Goal: Complete application form: Complete application form

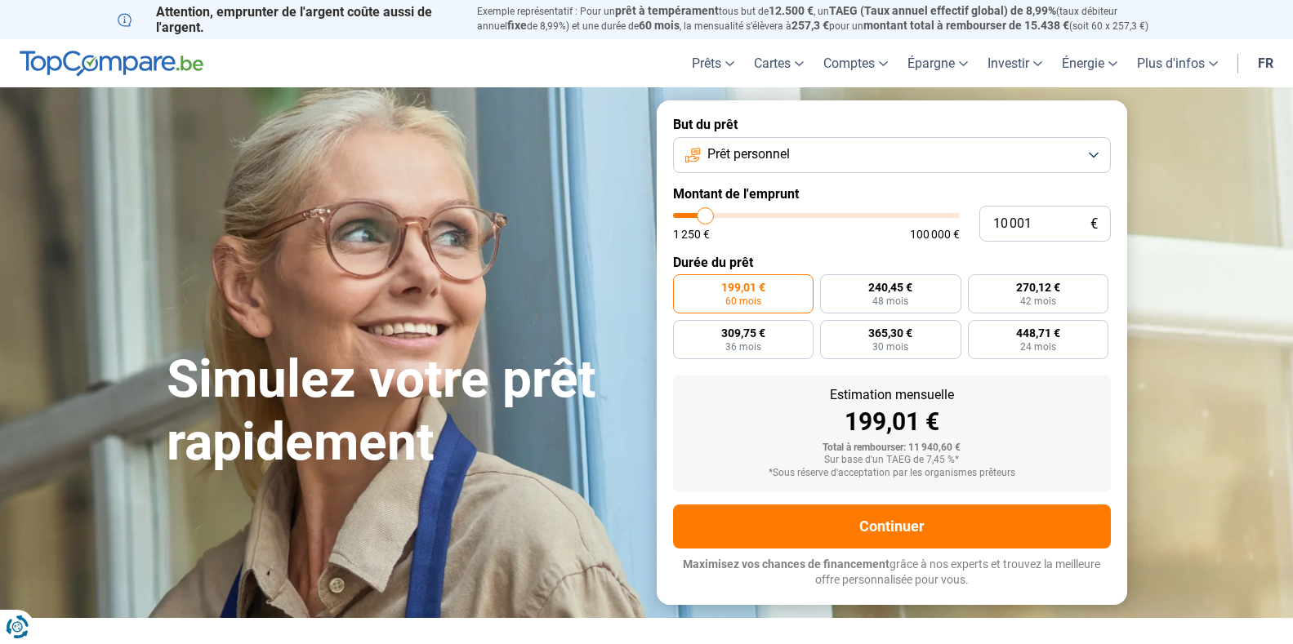
type input "9 750"
type input "9750"
type input "10 000"
type input "10000"
type input "10 250"
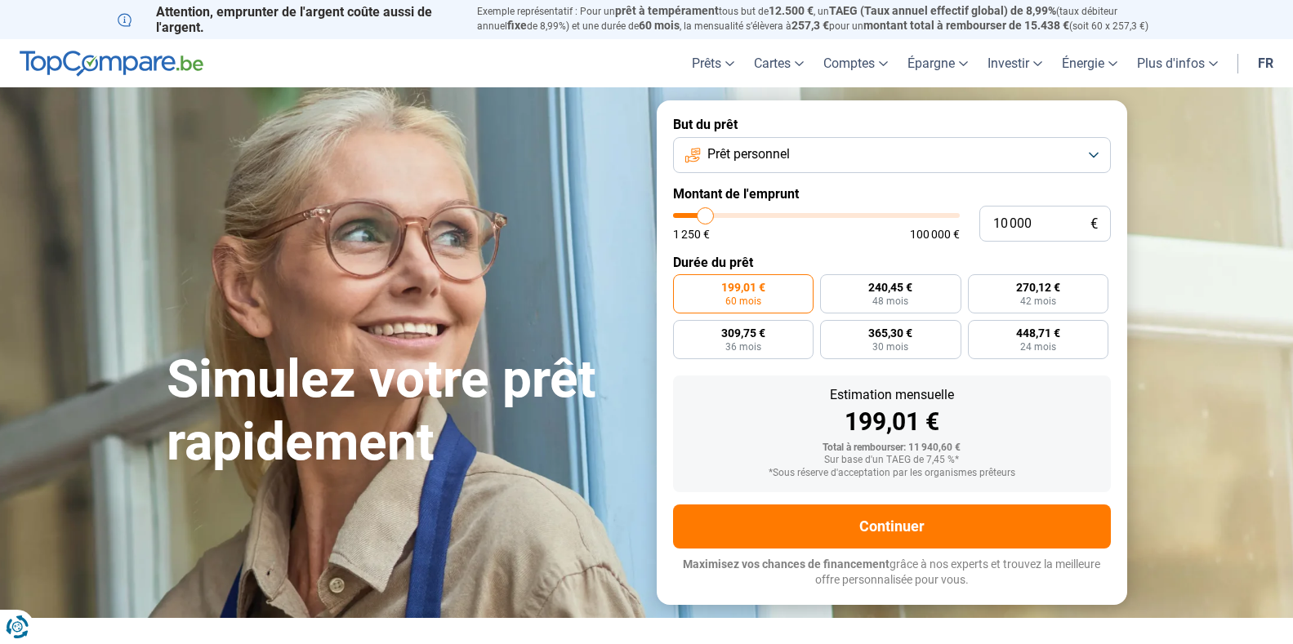
type input "10250"
type input "11 000"
type input "11000"
type input "11 250"
type input "11250"
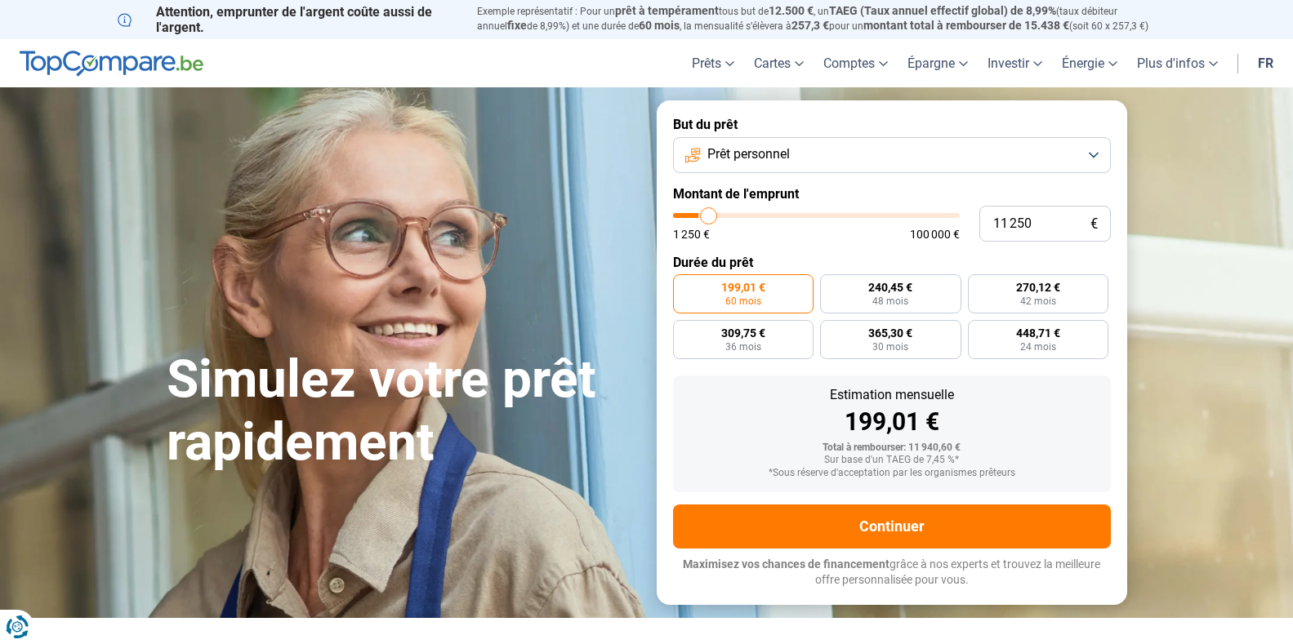
type input "11 750"
type input "11750"
type input "12 000"
type input "12000"
type input "12 500"
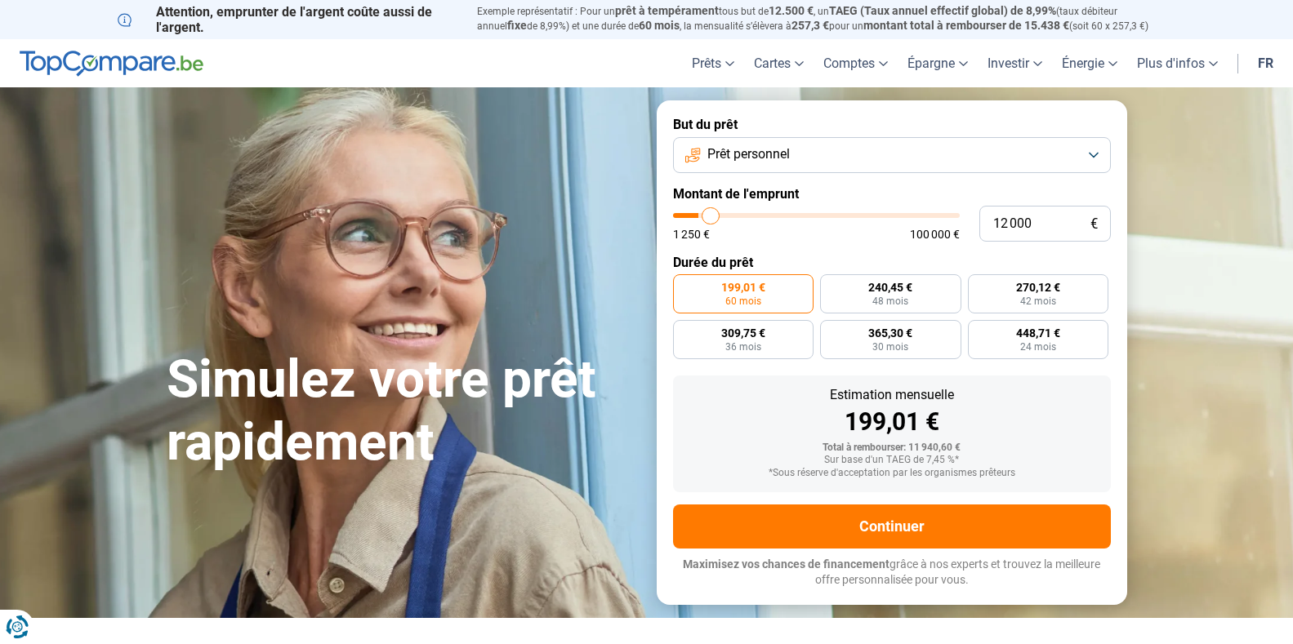
type input "12500"
type input "12 750"
type input "12750"
type input "13 000"
type input "13000"
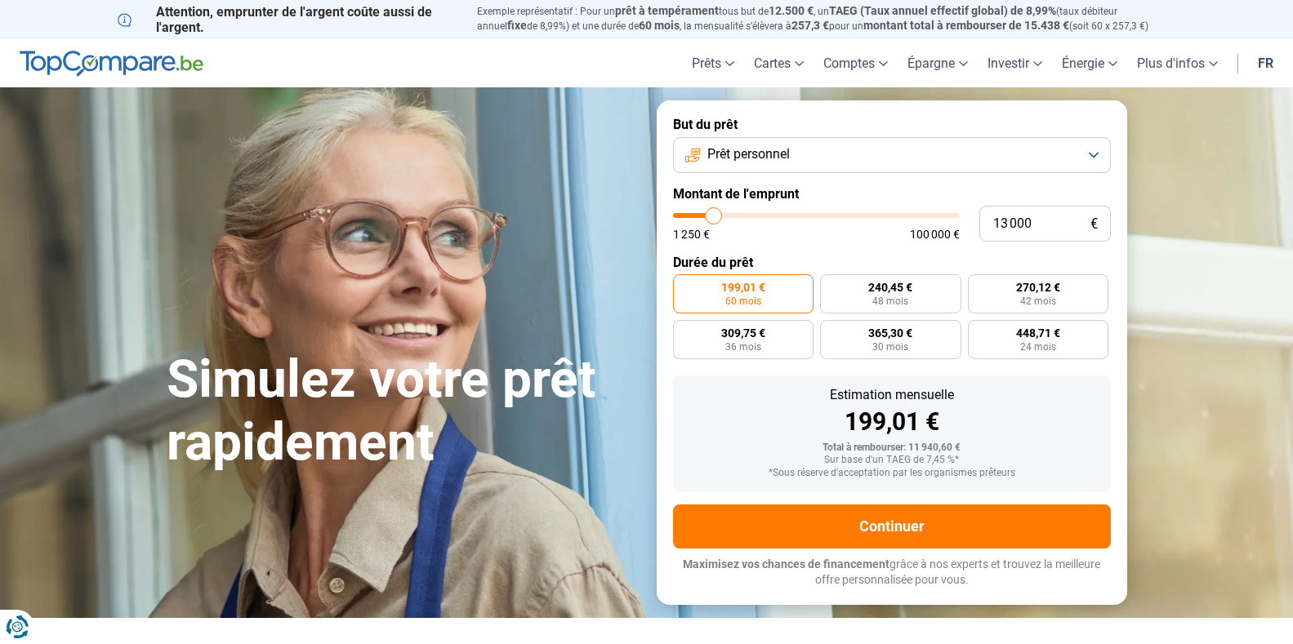
type input "13 500"
type input "13500"
type input "14 000"
type input "14000"
type input "14 500"
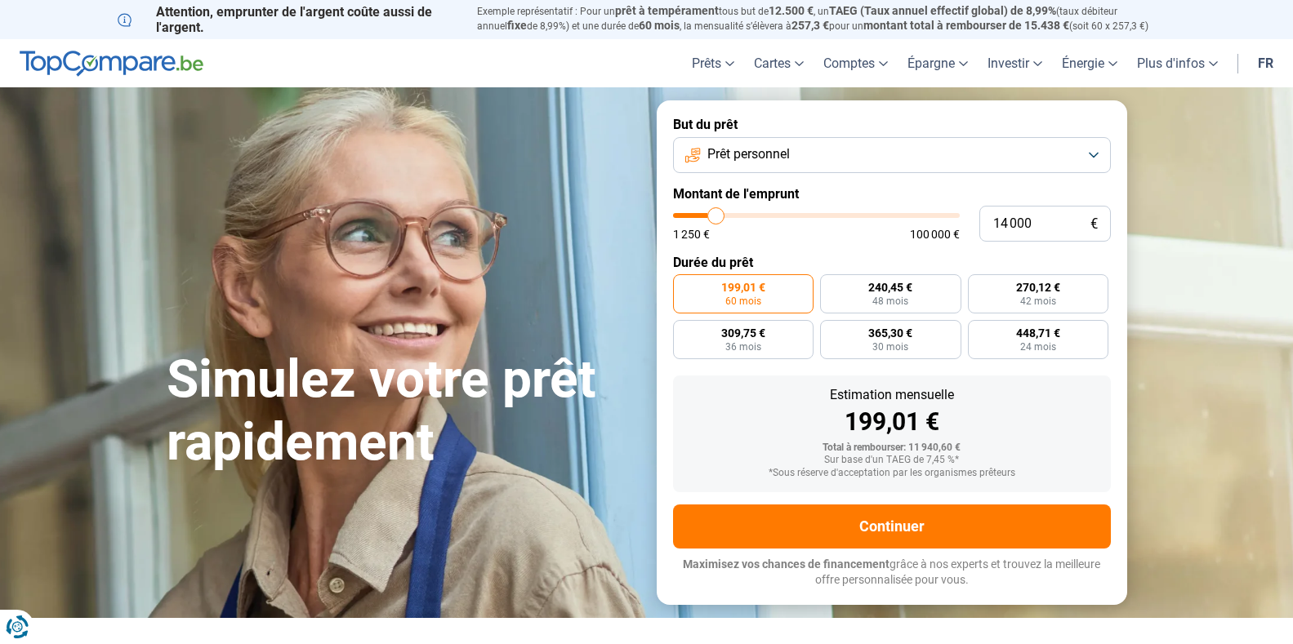
type input "14500"
type input "15 000"
type input "15000"
type input "16 000"
type input "16000"
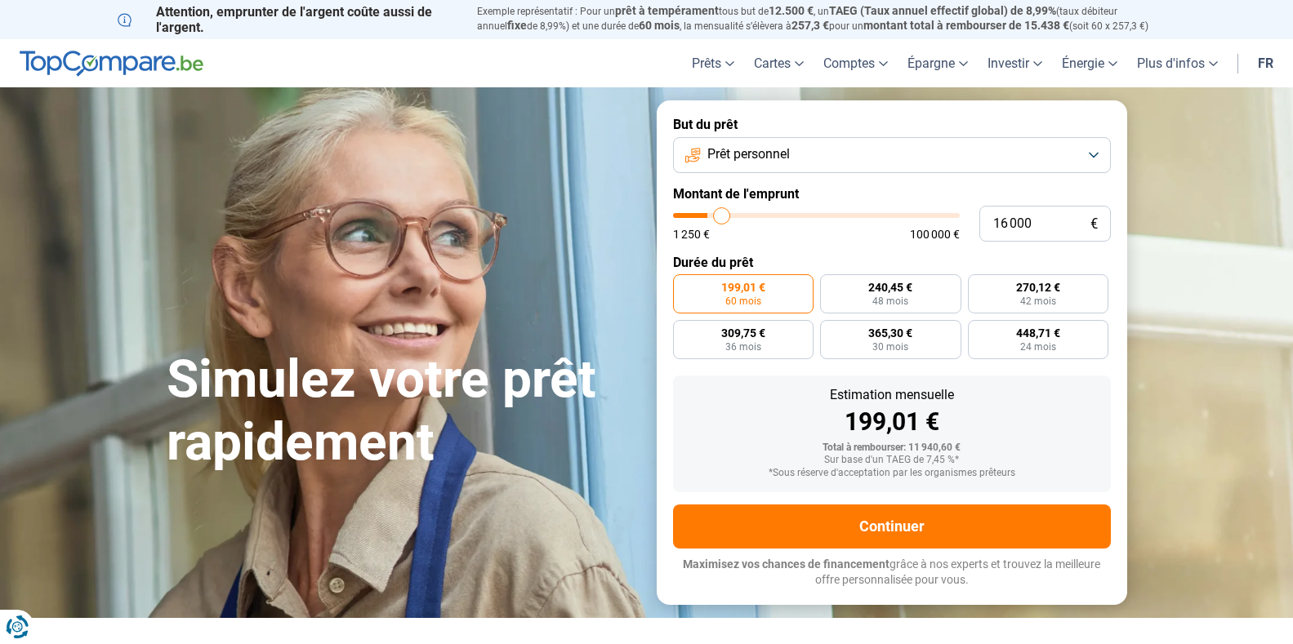
type input "16 250"
type input "16250"
type input "16 500"
type input "16500"
type input "17 000"
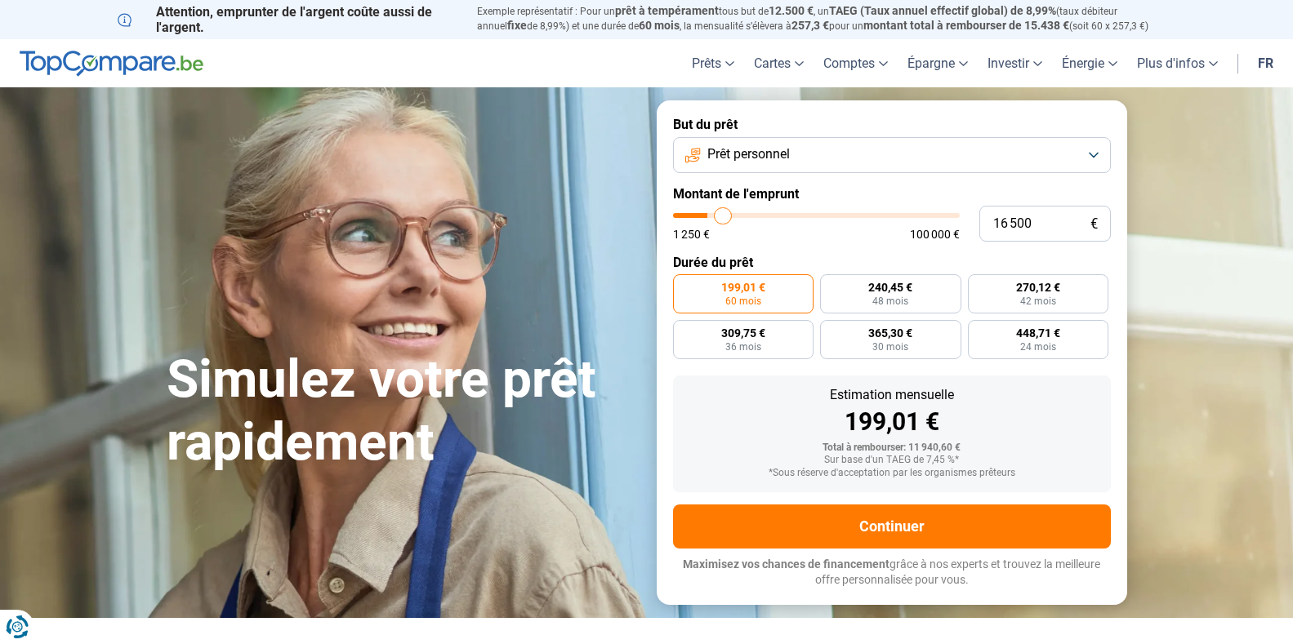
type input "17000"
type input "18 500"
type input "18500"
type input "18 750"
type input "18750"
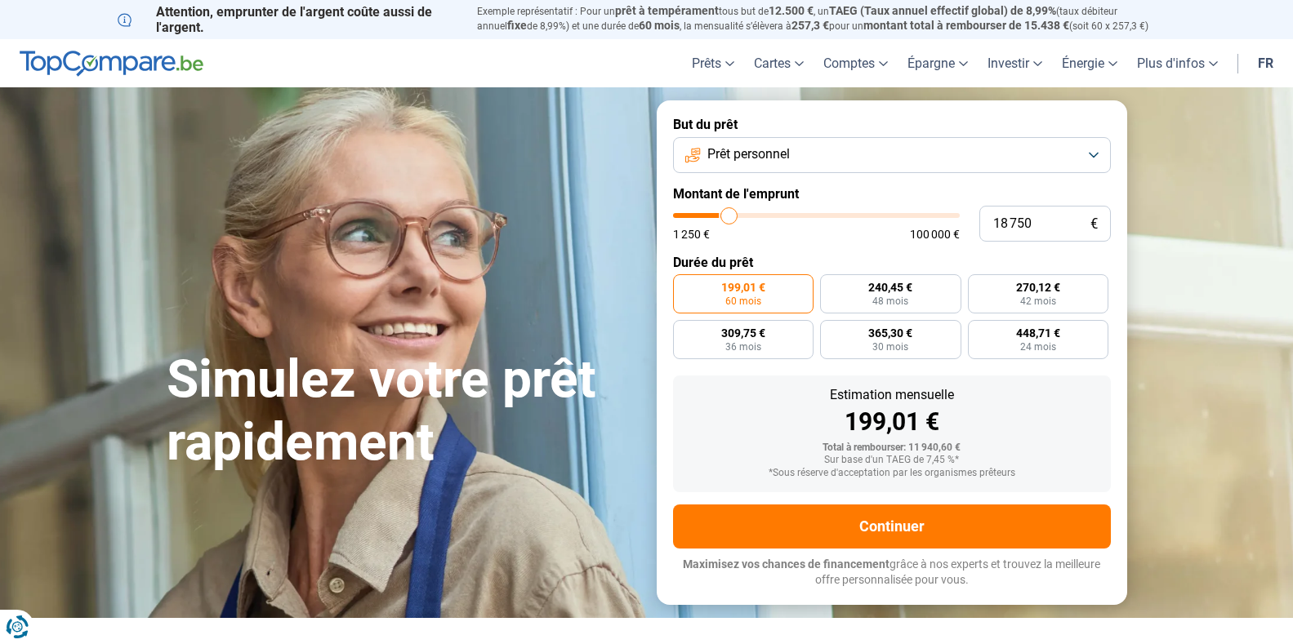
type input "19 000"
type input "19000"
type input "19 750"
type input "19750"
type input "20 250"
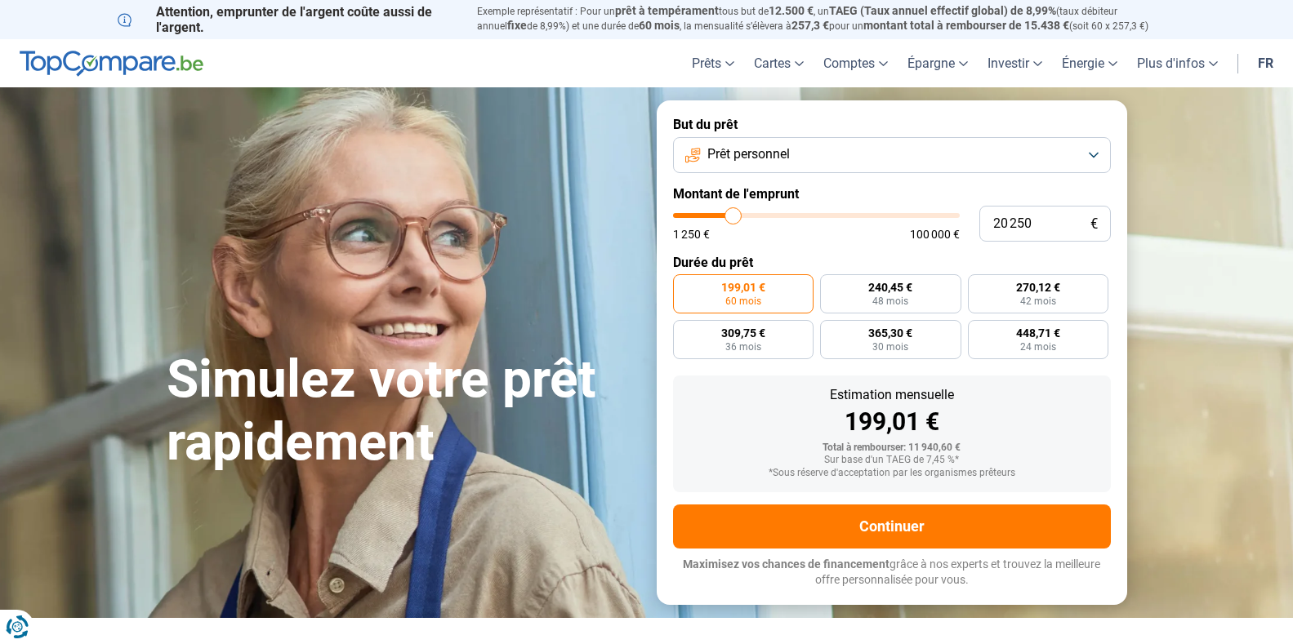
drag, startPoint x: 699, startPoint y: 216, endPoint x: 733, endPoint y: 214, distance: 34.4
type input "20250"
click at [733, 214] on input "range" at bounding box center [816, 215] width 287 height 5
radio input "false"
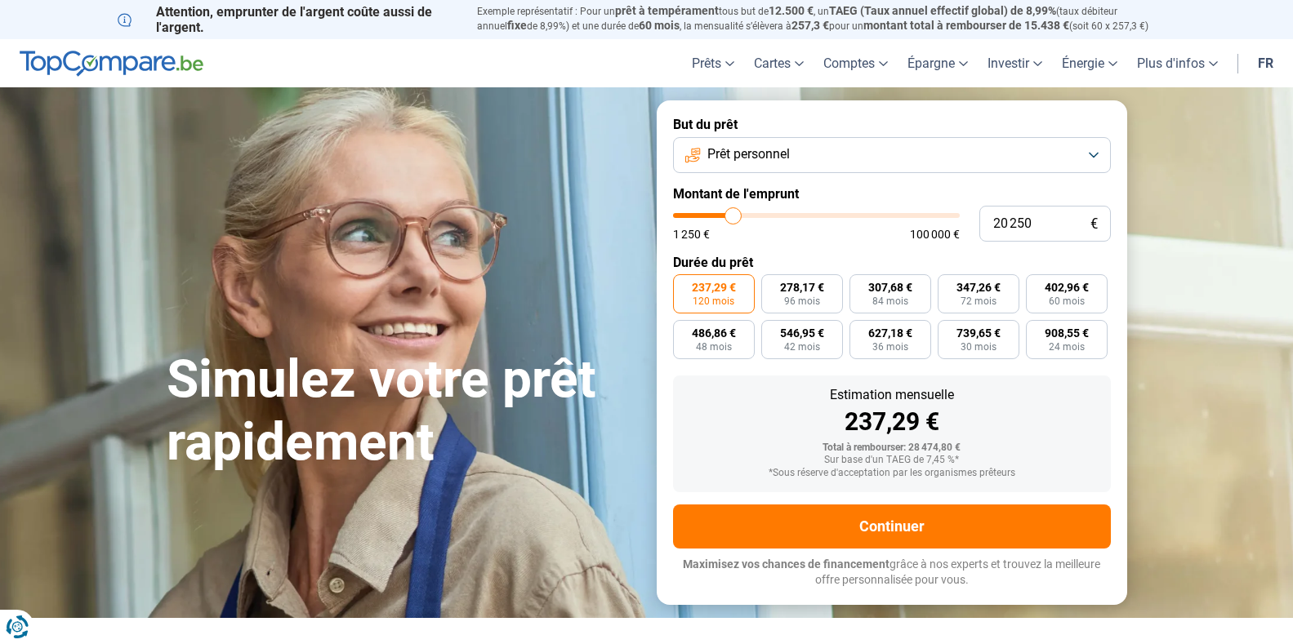
type input "12 000"
type input "12000"
type input "11 250"
type input "11250"
type input "9 500"
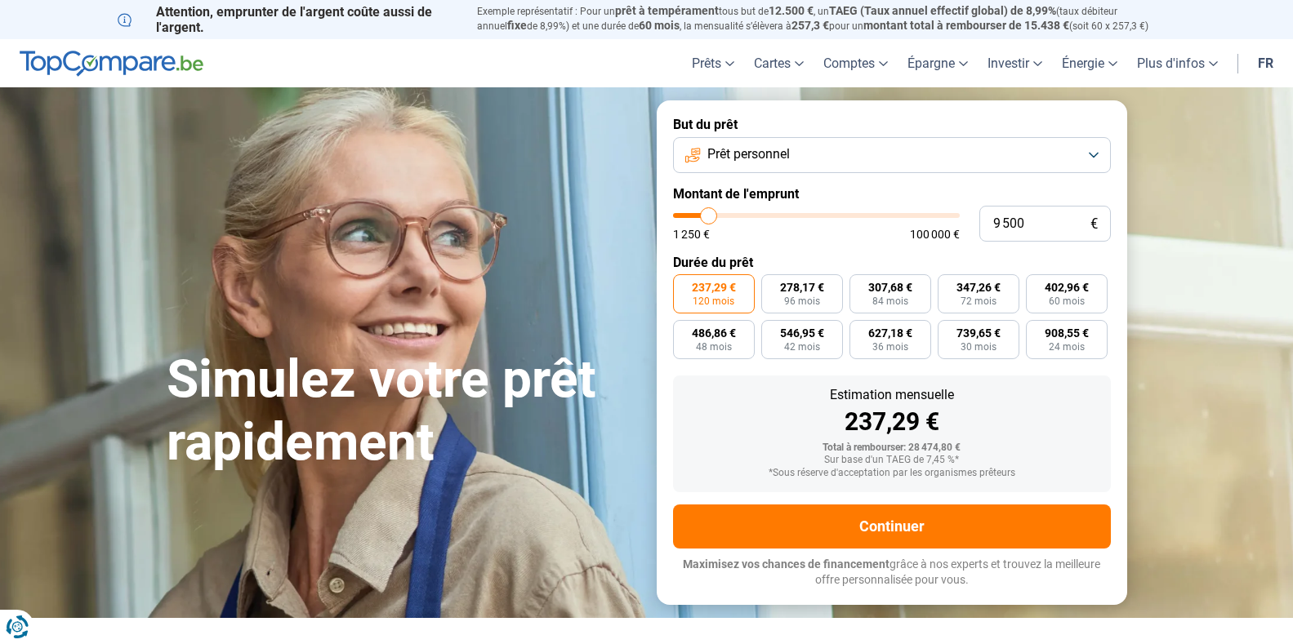
type input "9500"
type input "8 250"
type input "8250"
type input "7 500"
type input "7500"
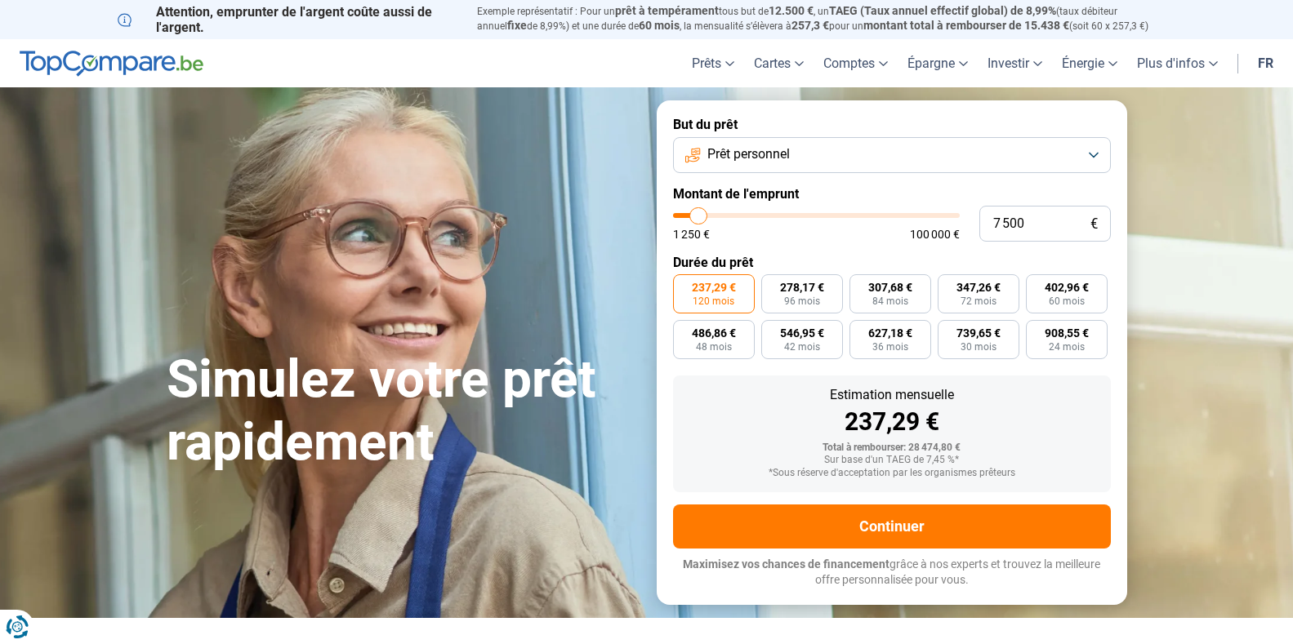
type input "6 750"
type input "6750"
type input "5 750"
type input "5750"
type input "5 000"
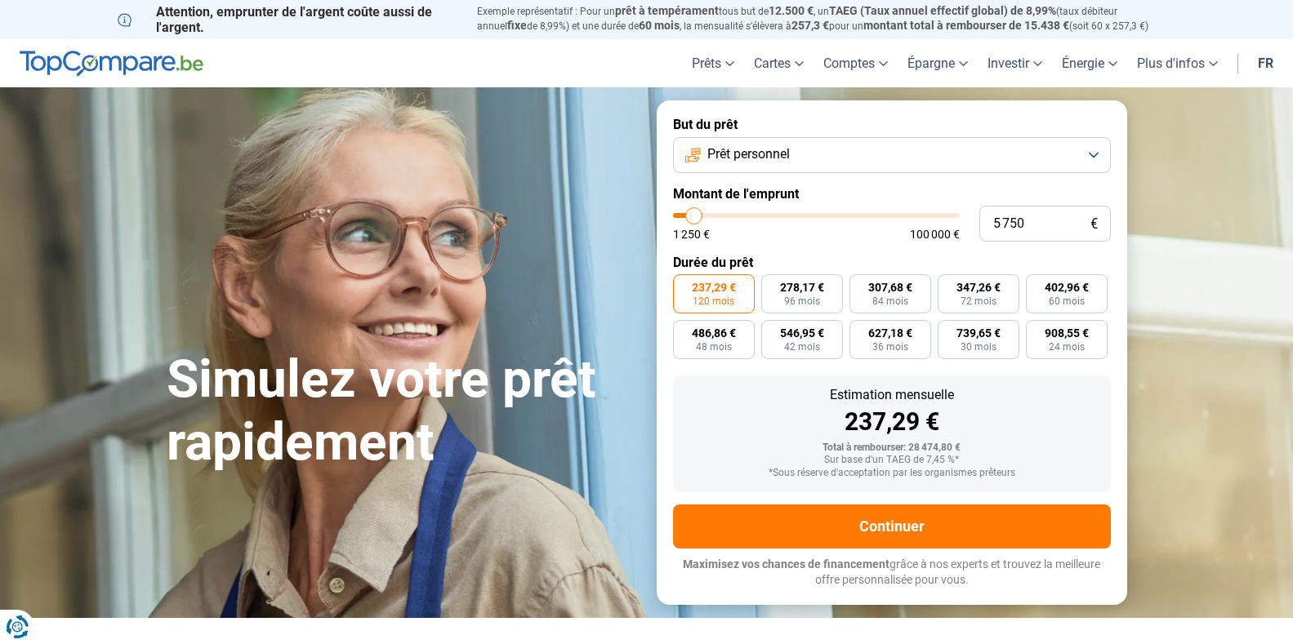
type input "5000"
type input "4 000"
type input "4000"
type input "2 500"
type input "2500"
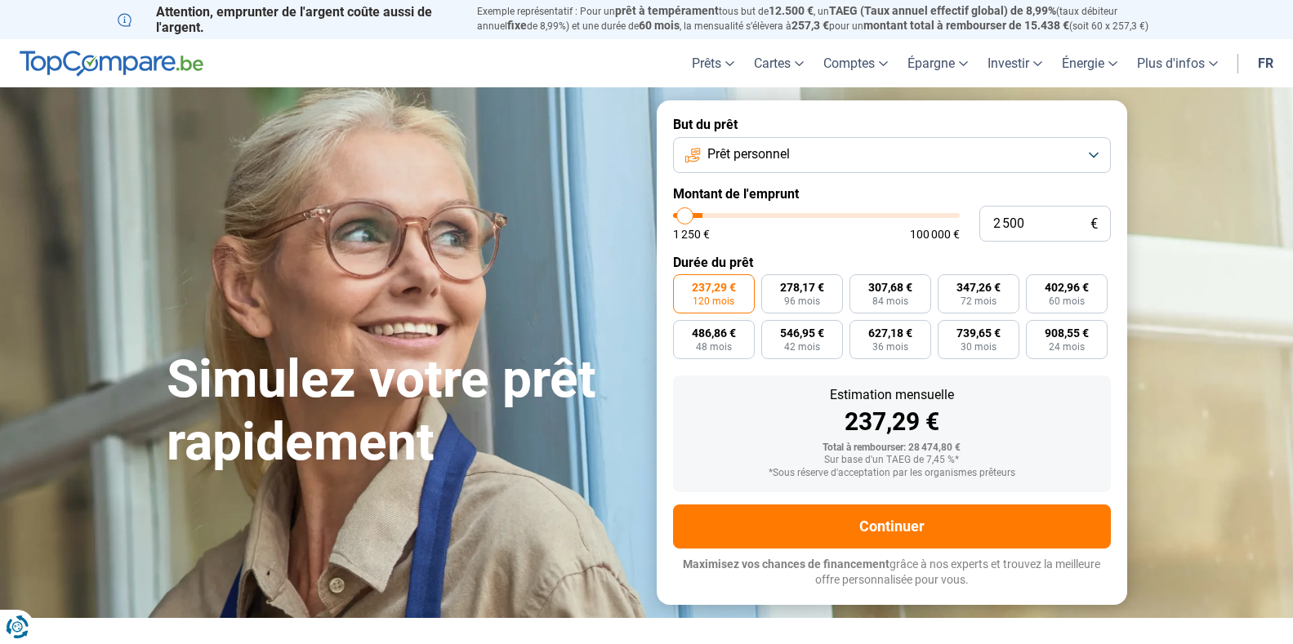
type input "1 500"
type input "1500"
type input "1 250"
drag, startPoint x: 733, startPoint y: 214, endPoint x: 715, endPoint y: 261, distance: 49.9
type input "1250"
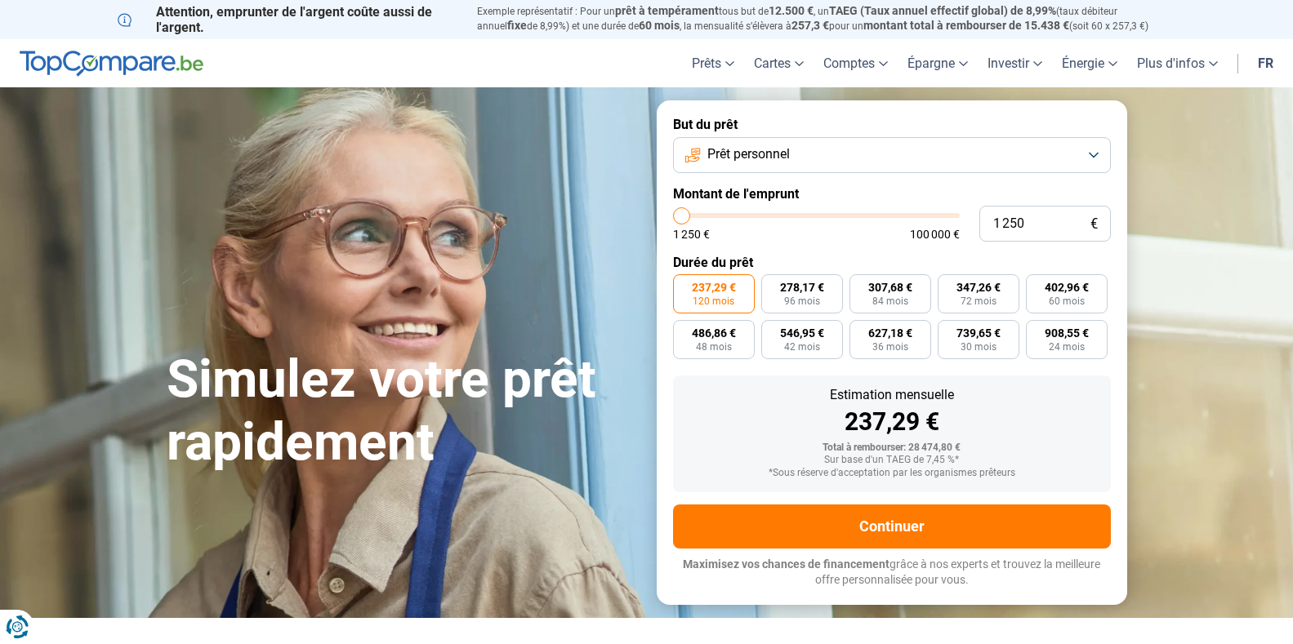
click at [673, 213] on input "range" at bounding box center [816, 215] width 287 height 5
radio input "true"
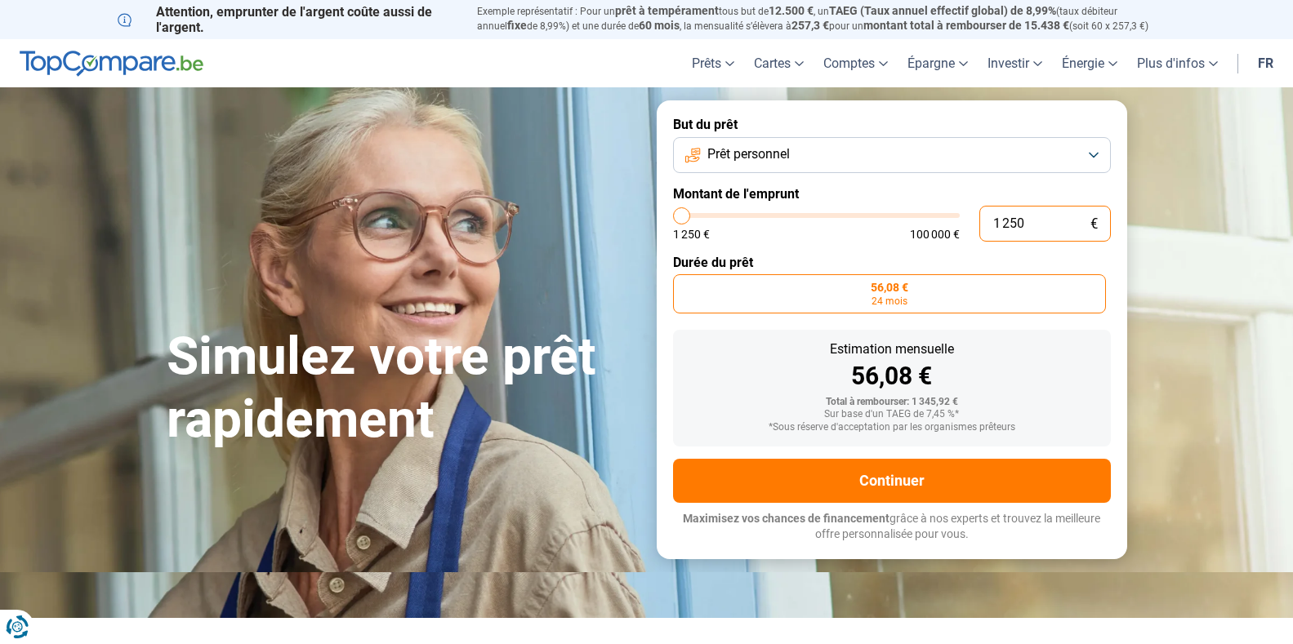
click at [994, 224] on input "1 250" at bounding box center [1044, 224] width 131 height 36
type input "11 250"
type input "11250"
type input "101 250"
type input "100000"
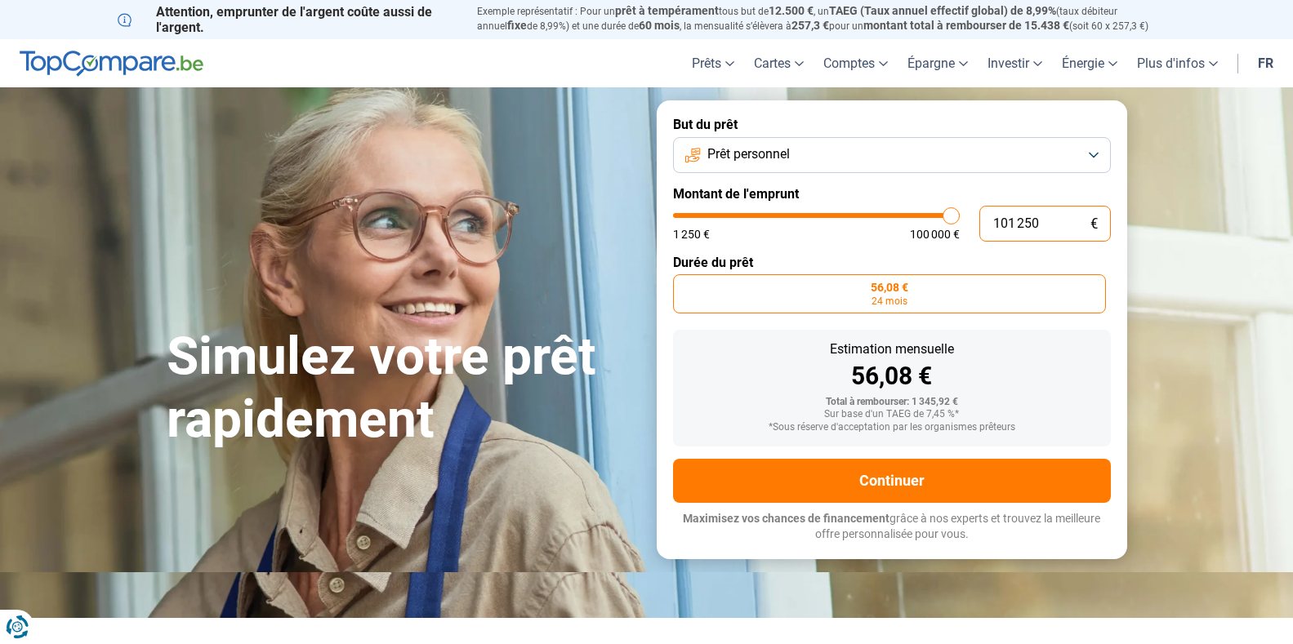
type input "100 000"
type input "100000"
radio input "false"
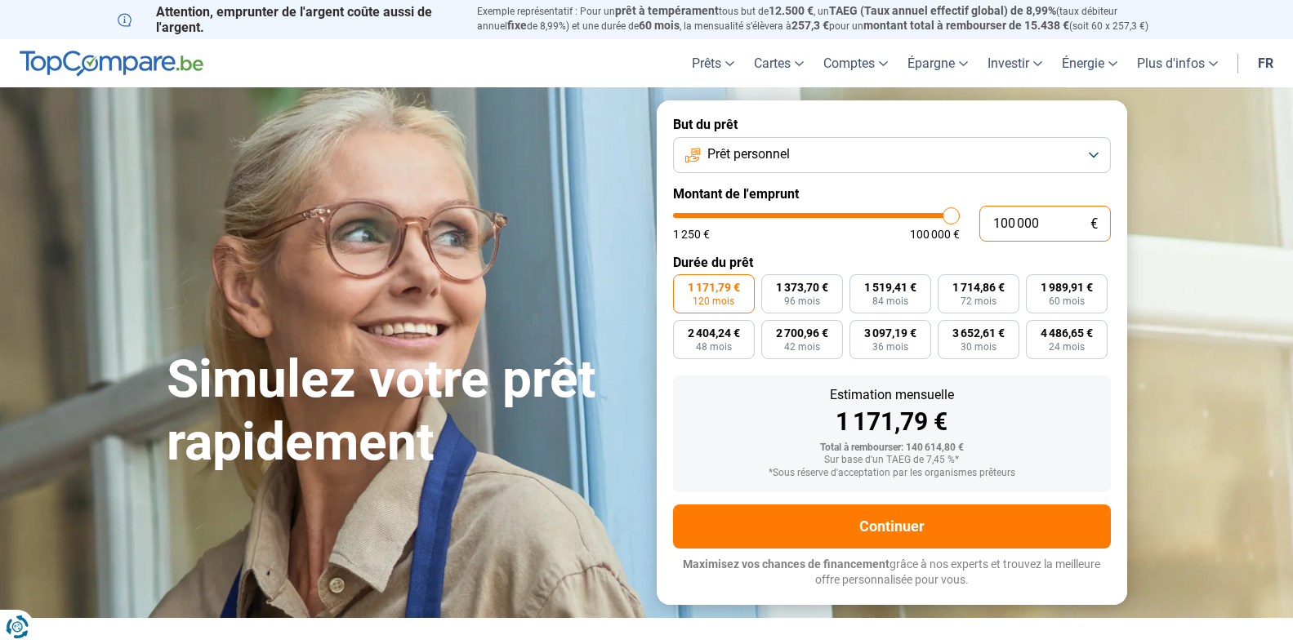
drag, startPoint x: 1043, startPoint y: 221, endPoint x: 991, endPoint y: 216, distance: 52.4
click at [991, 216] on input "100 000" at bounding box center [1044, 224] width 131 height 36
type input "1"
type input "1250"
type input "10"
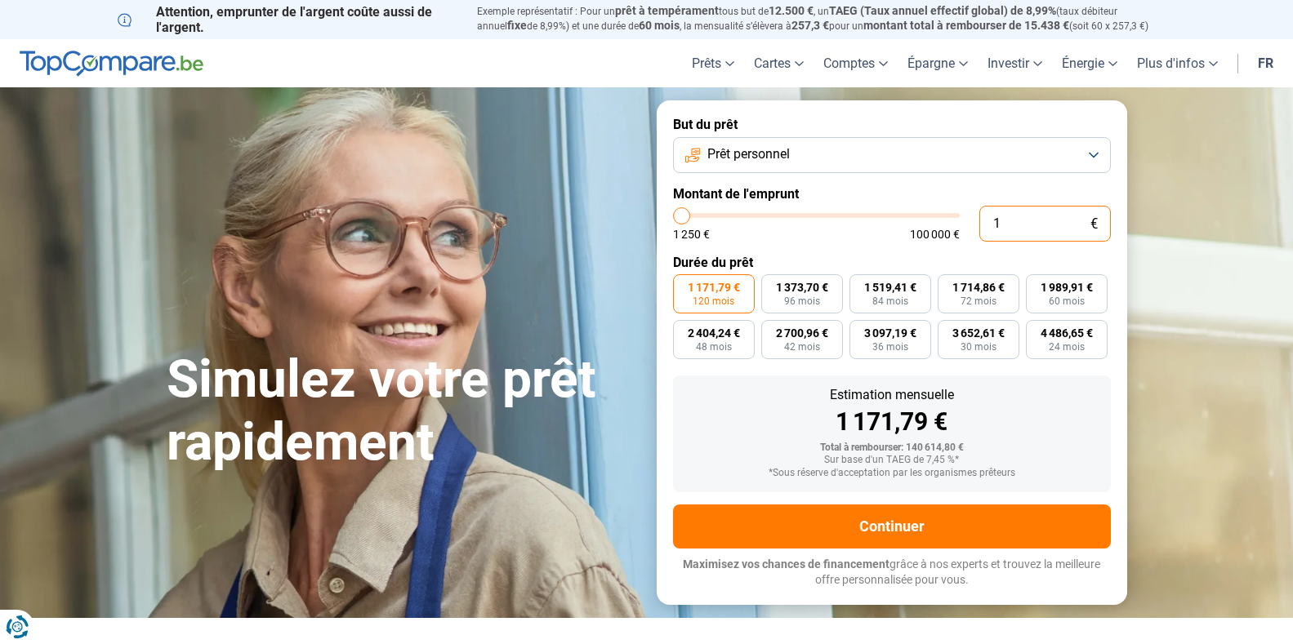
type input "1250"
type input "100"
type input "1250"
type input "1 000"
type input "1250"
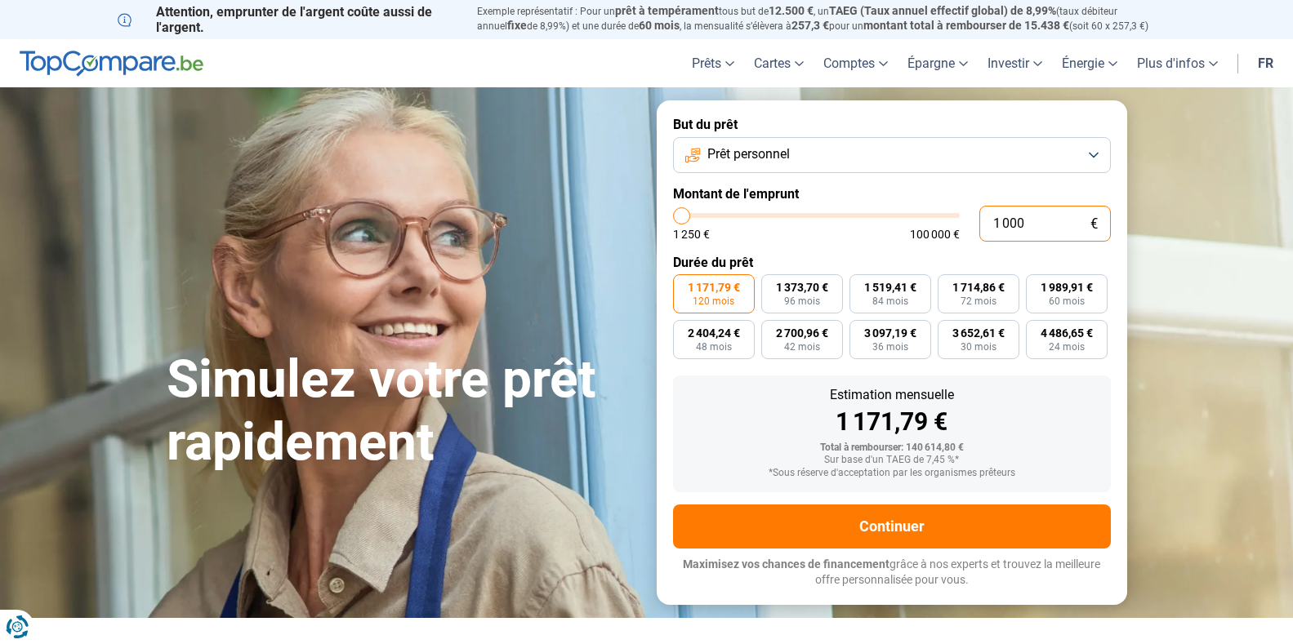
type input "10 000"
type input "10000"
radio input "true"
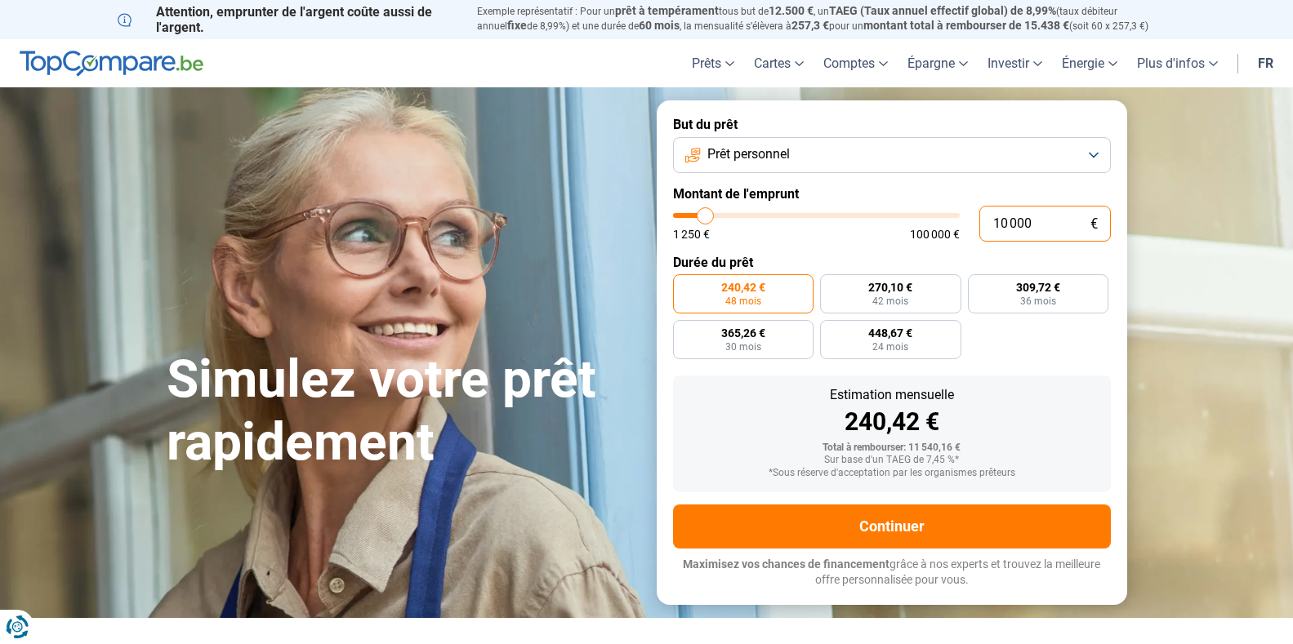
type input "10 000"
click at [756, 290] on span "240,42 €" at bounding box center [743, 287] width 44 height 11
click at [684, 285] on input "240,42 € 48 mois" at bounding box center [678, 279] width 11 height 11
click at [738, 293] on span "240,42 €" at bounding box center [743, 287] width 44 height 11
click at [684, 285] on input "240,42 € 48 mois" at bounding box center [678, 279] width 11 height 11
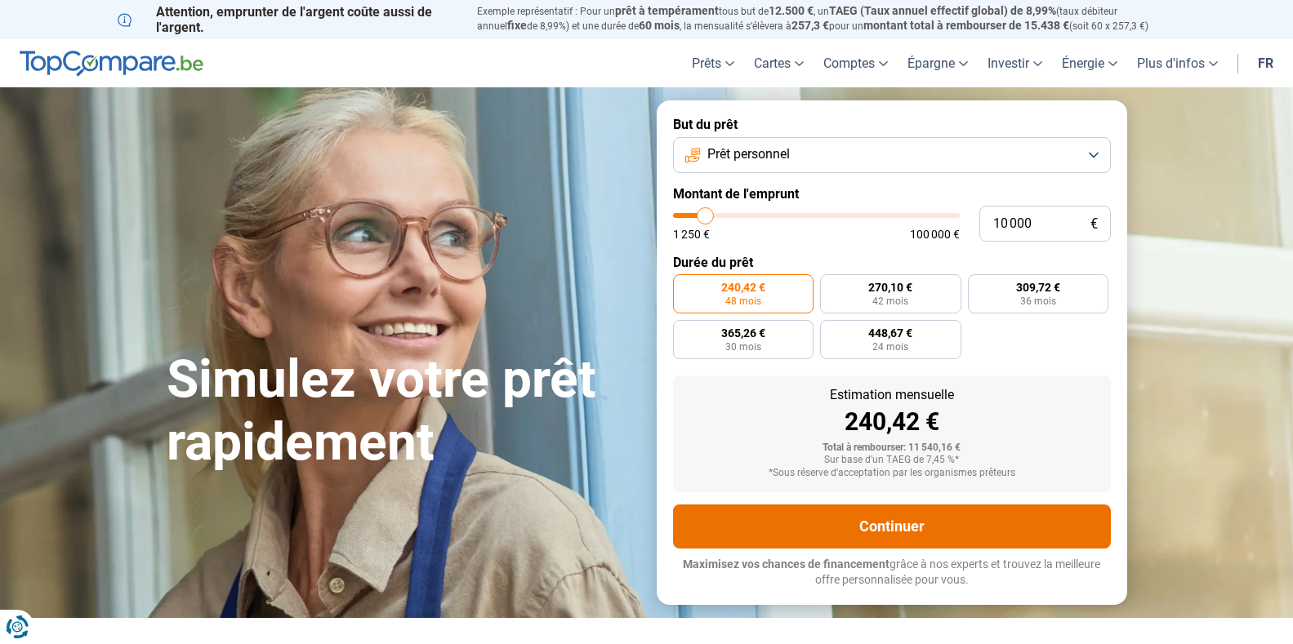
click at [881, 531] on button "Continuer" at bounding box center [892, 527] width 438 height 44
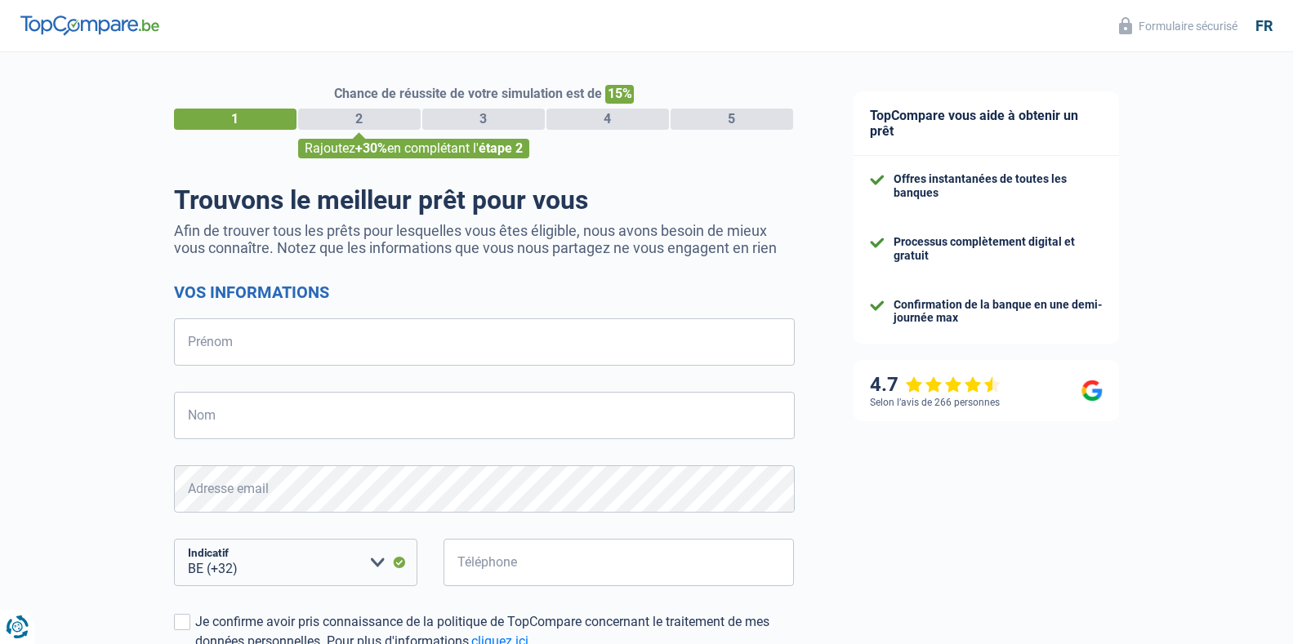
select select "32"
click at [268, 341] on input "Prénom" at bounding box center [484, 342] width 621 height 47
type input "Annick"
type input "Ledur"
drag, startPoint x: 531, startPoint y: 567, endPoint x: 452, endPoint y: 581, distance: 80.4
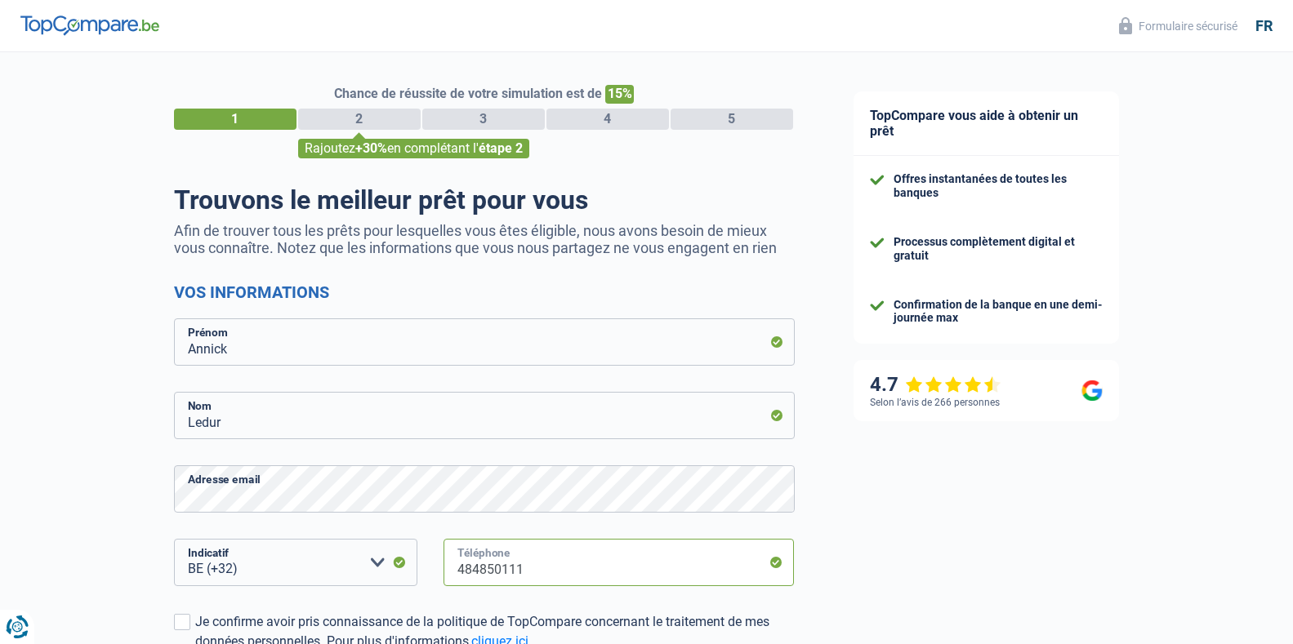
click at [452, 581] on input "484850111" at bounding box center [618, 562] width 351 height 47
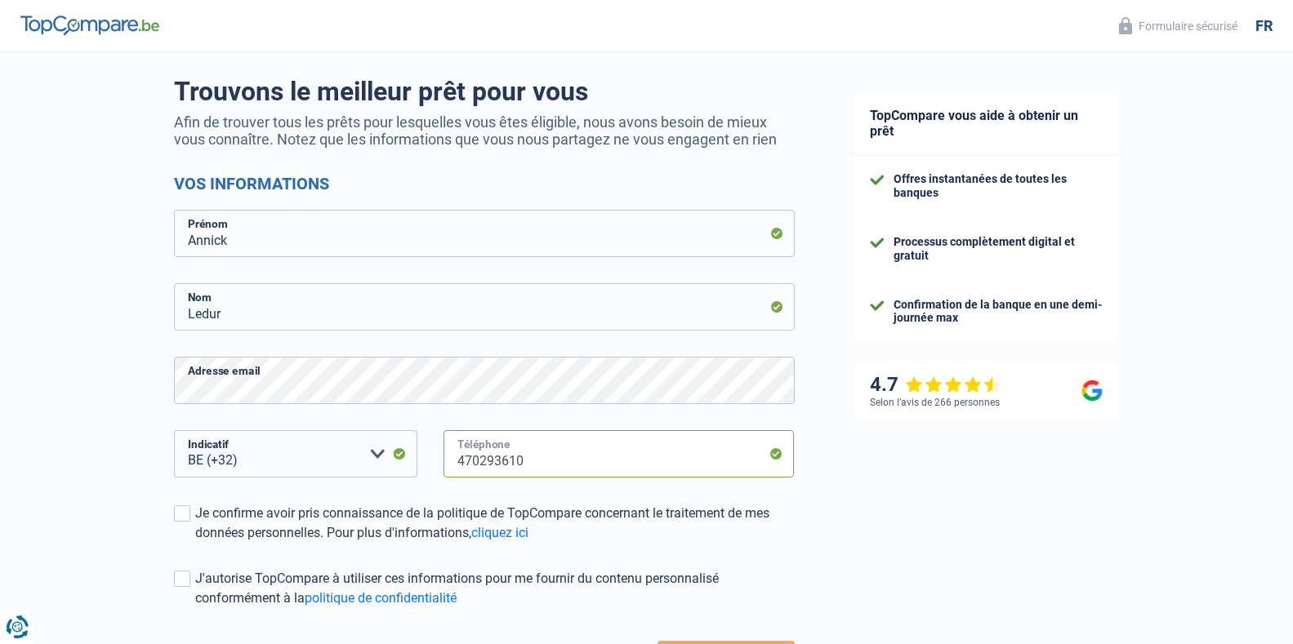
scroll to position [218, 0]
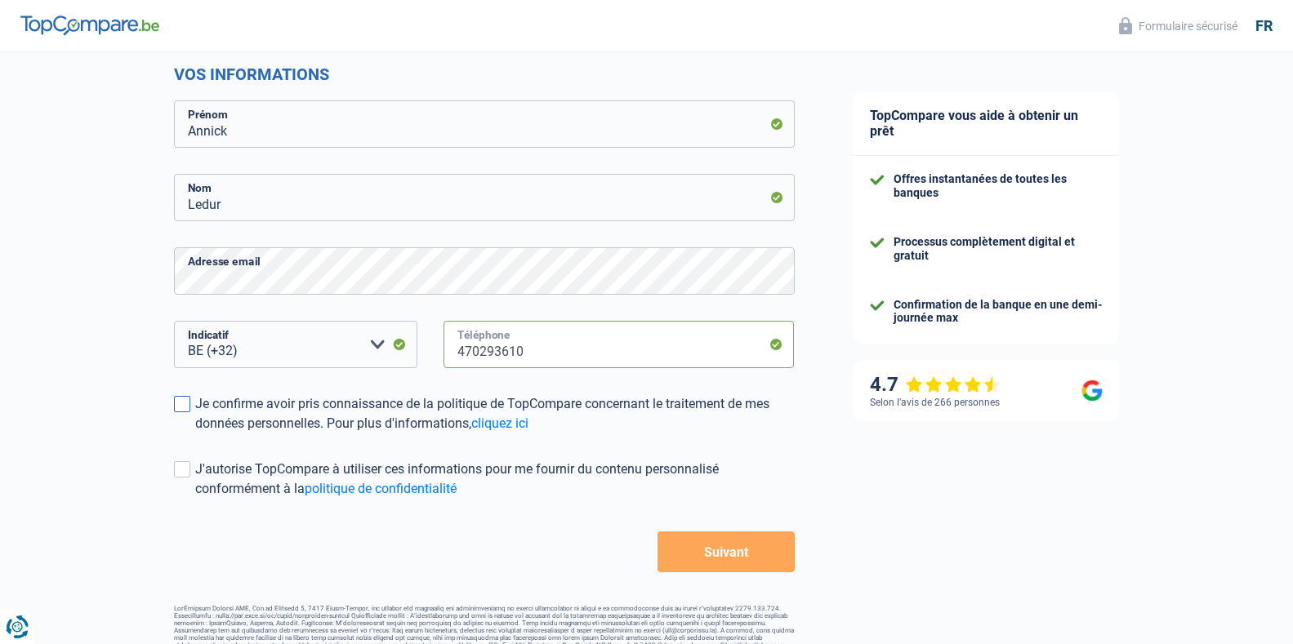
type input "470293610"
click at [183, 406] on span at bounding box center [182, 404] width 16 height 16
click at [195, 434] on input "Je confirme avoir pris connaissance de la politique de TopCompare concernant le…" at bounding box center [195, 434] width 0 height 0
click at [186, 472] on span at bounding box center [182, 469] width 16 height 16
click at [195, 499] on input "J'autorise TopCompare à utiliser ces informations pour me fournir du contenu pe…" at bounding box center [195, 499] width 0 height 0
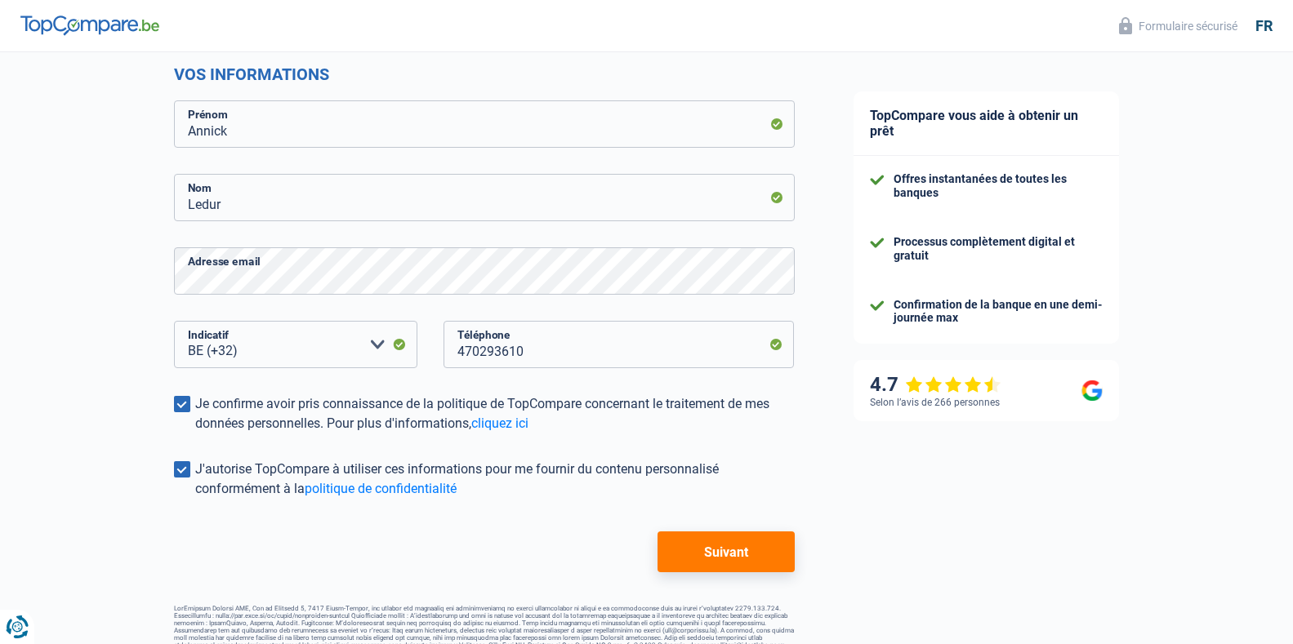
click at [734, 546] on button "Suivant" at bounding box center [725, 552] width 136 height 41
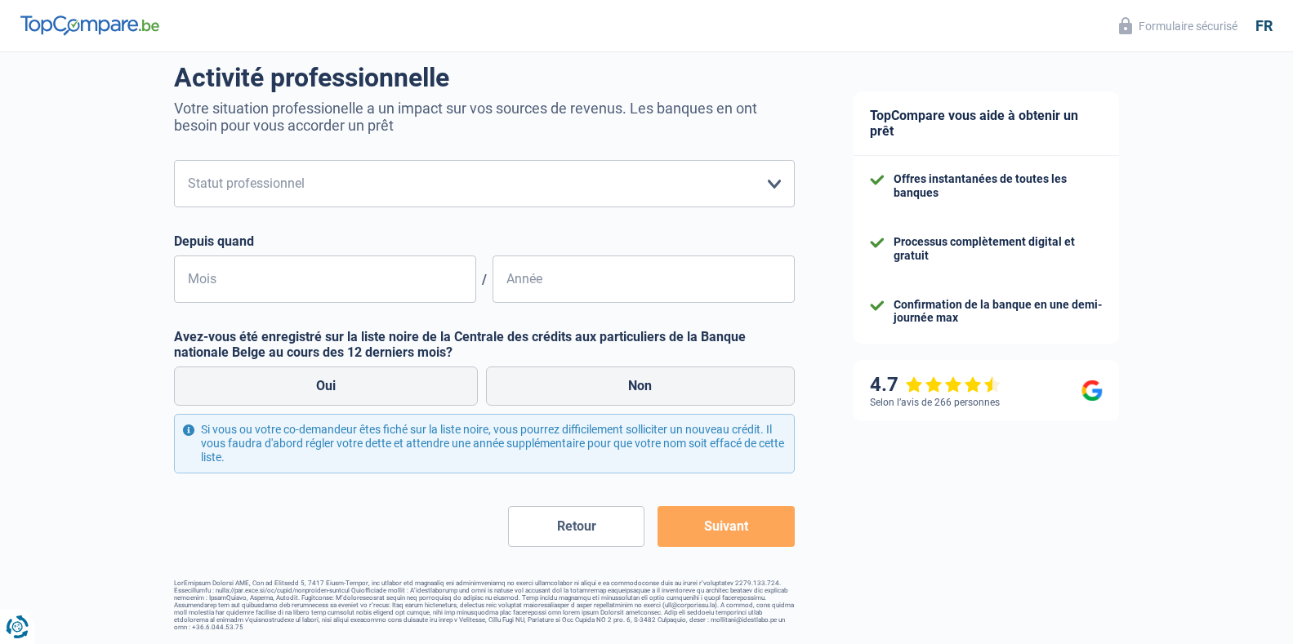
scroll to position [120, 0]
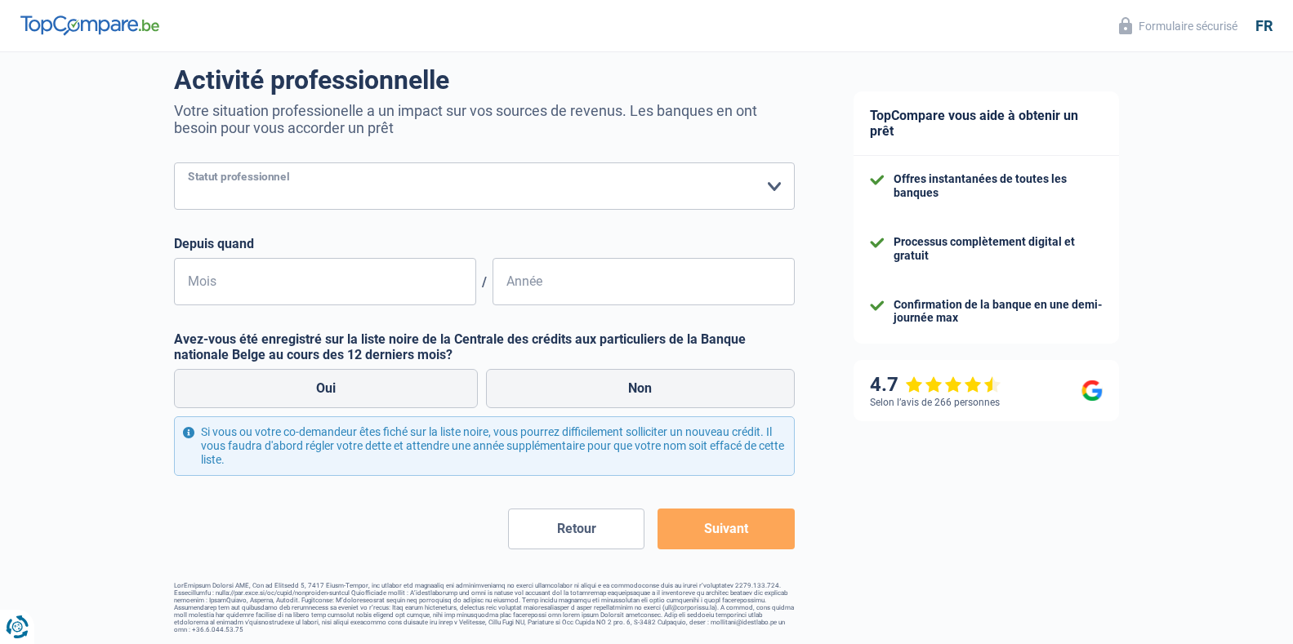
click at [776, 189] on select "Ouvrier Employé privé Employé public Invalide Indépendant Pensionné Chômeur Mut…" at bounding box center [484, 186] width 621 height 47
select select "worker"
click at [174, 164] on select "Ouvrier Employé privé Employé public Invalide Indépendant Pensionné Chômeur Mut…" at bounding box center [484, 186] width 621 height 47
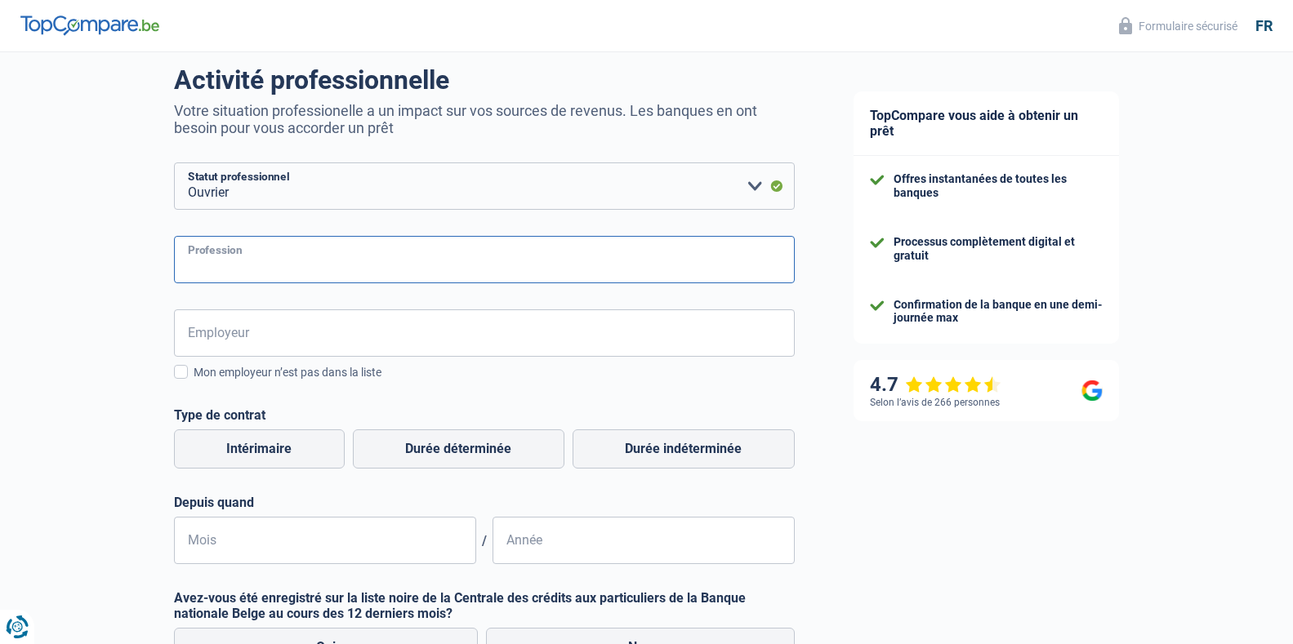
click at [210, 262] on input "Profession" at bounding box center [484, 259] width 621 height 47
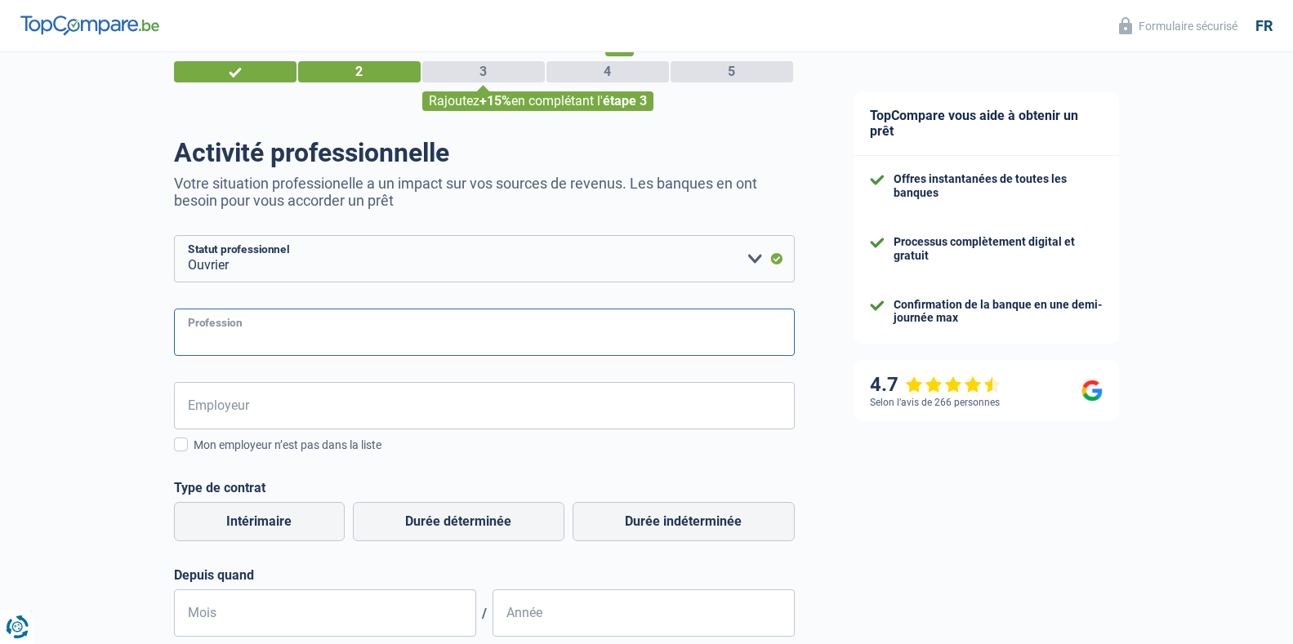
scroll to position [11, 0]
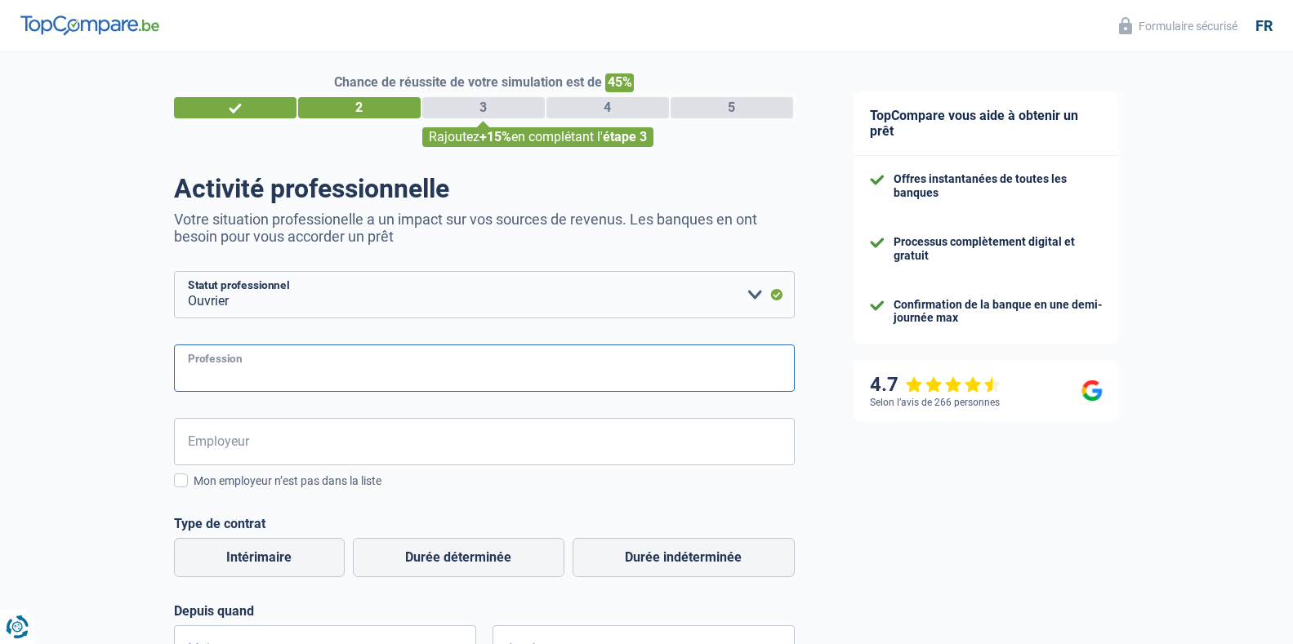
click at [212, 377] on input "Profession" at bounding box center [484, 368] width 621 height 47
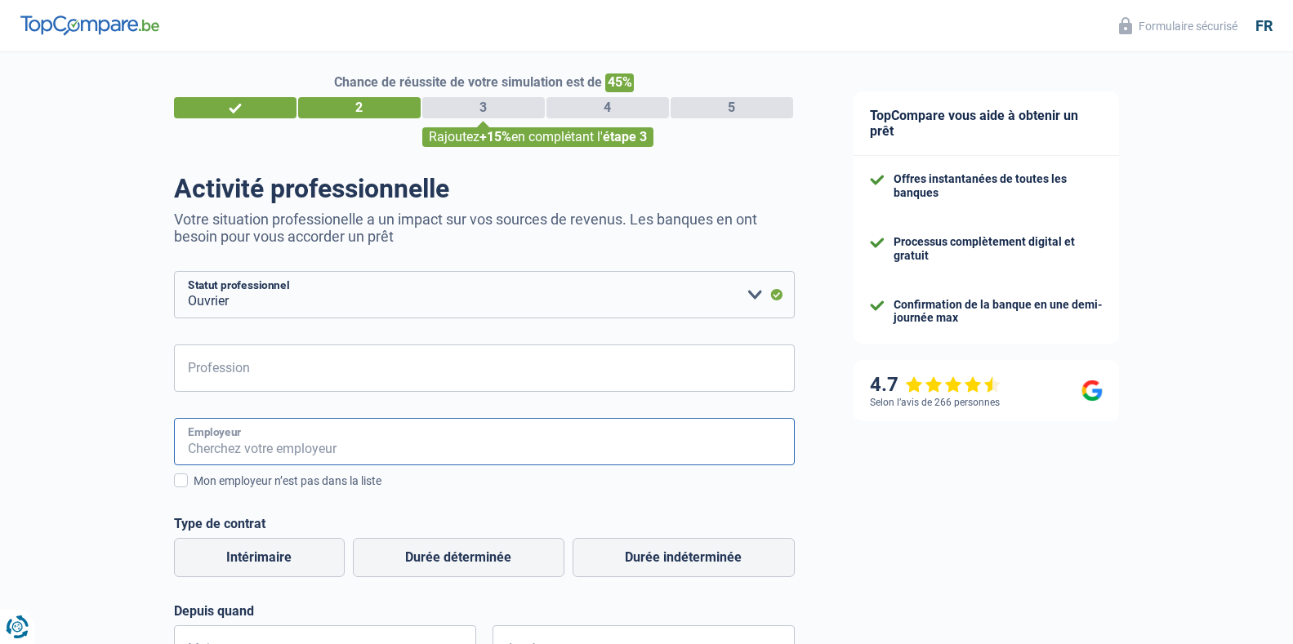
click at [194, 448] on input "Employeur" at bounding box center [484, 441] width 621 height 47
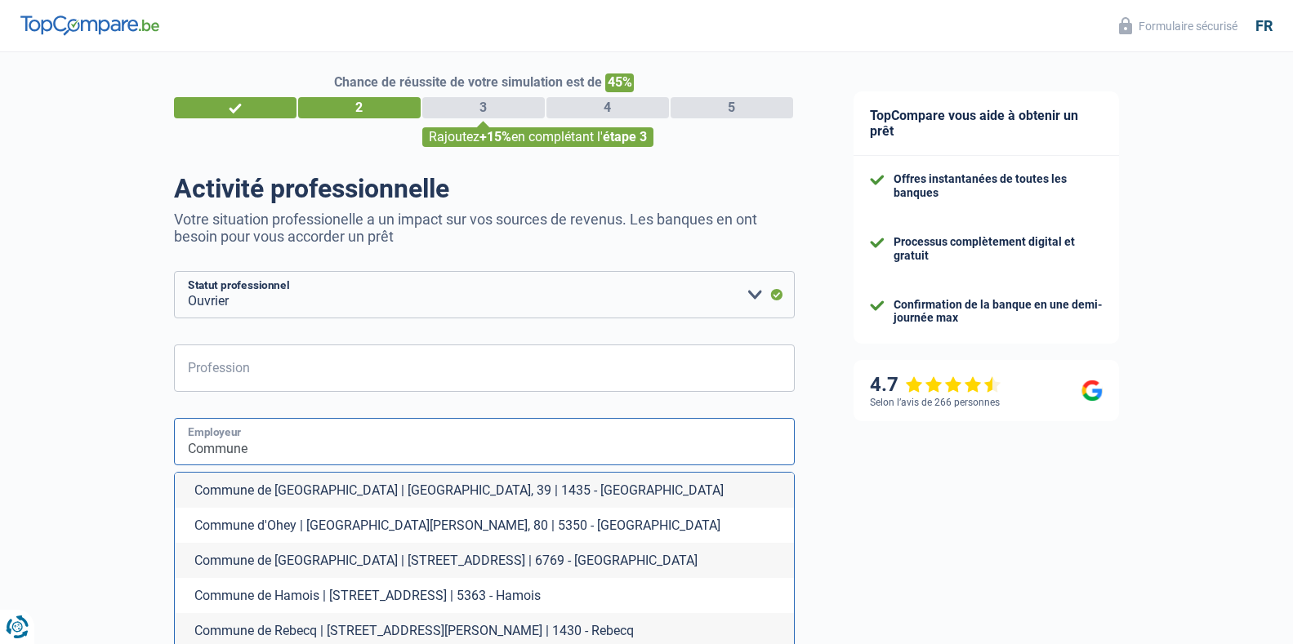
click at [261, 448] on input "Commune" at bounding box center [484, 441] width 621 height 47
click at [258, 454] on input "Commune d" at bounding box center [484, 441] width 621 height 47
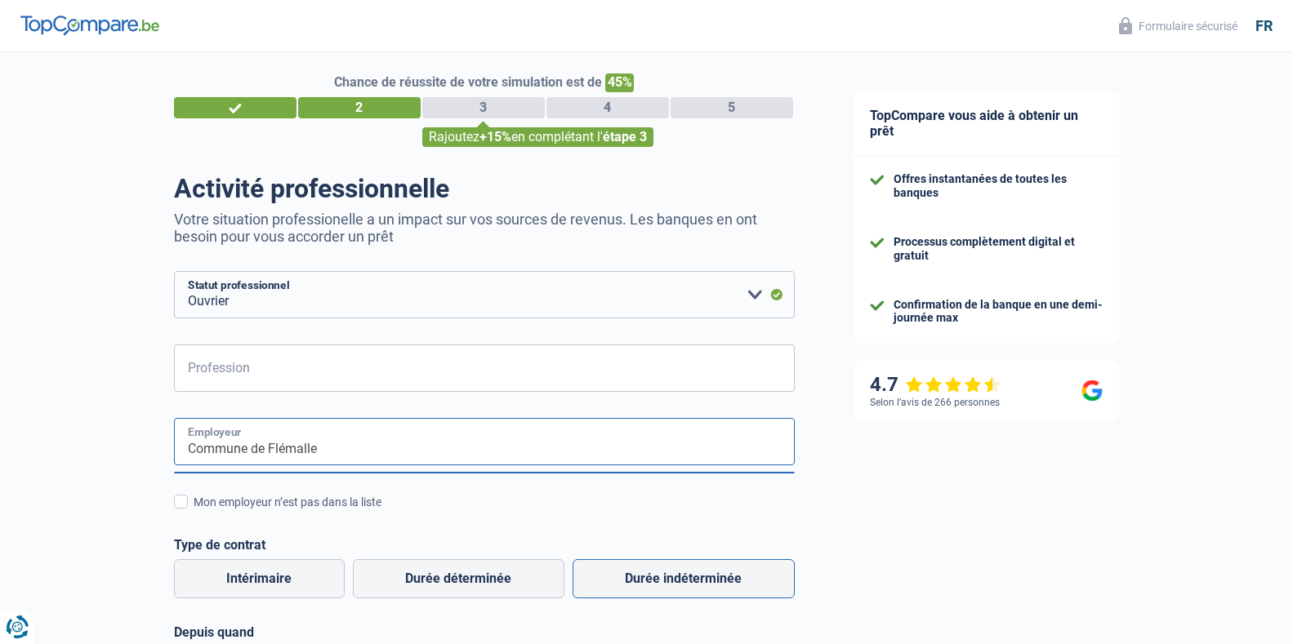
type input "Commune de Flémalle"
click at [652, 584] on label "Durée indéterminée" at bounding box center [684, 578] width 222 height 39
click at [652, 584] on input "Durée indéterminée" at bounding box center [684, 578] width 222 height 39
radio input "true"
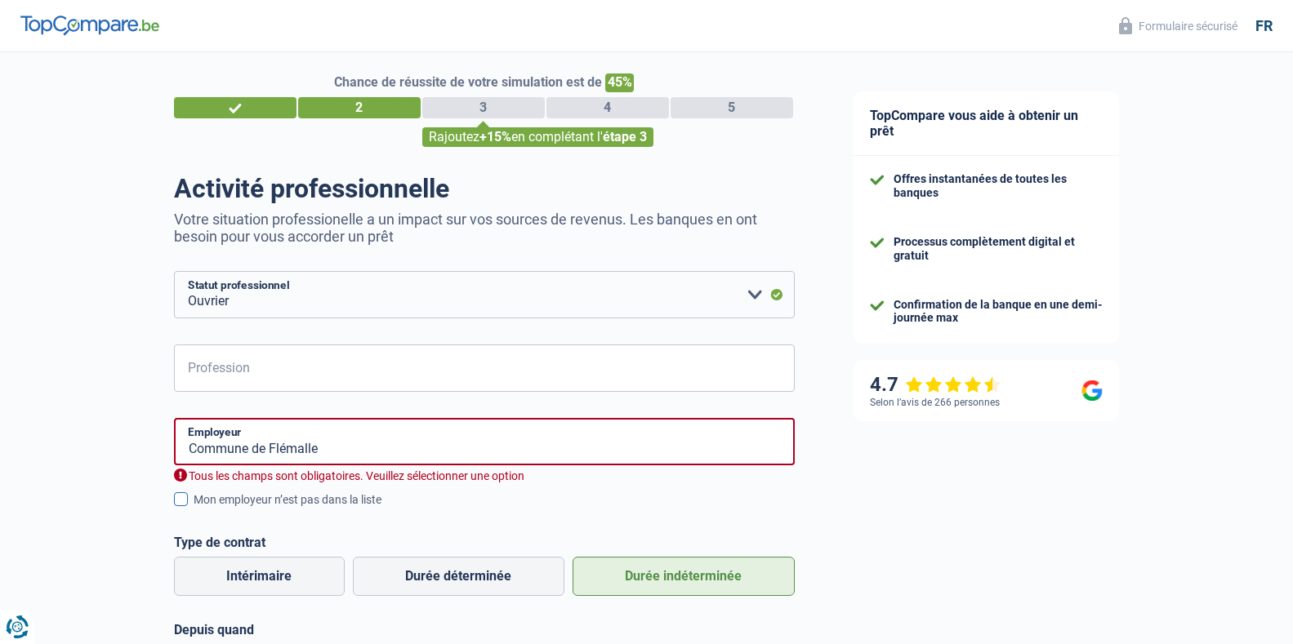
click at [182, 505] on span at bounding box center [181, 499] width 14 height 14
click at [194, 509] on input "Mon employeur n’est pas dans la liste" at bounding box center [194, 509] width 0 height 0
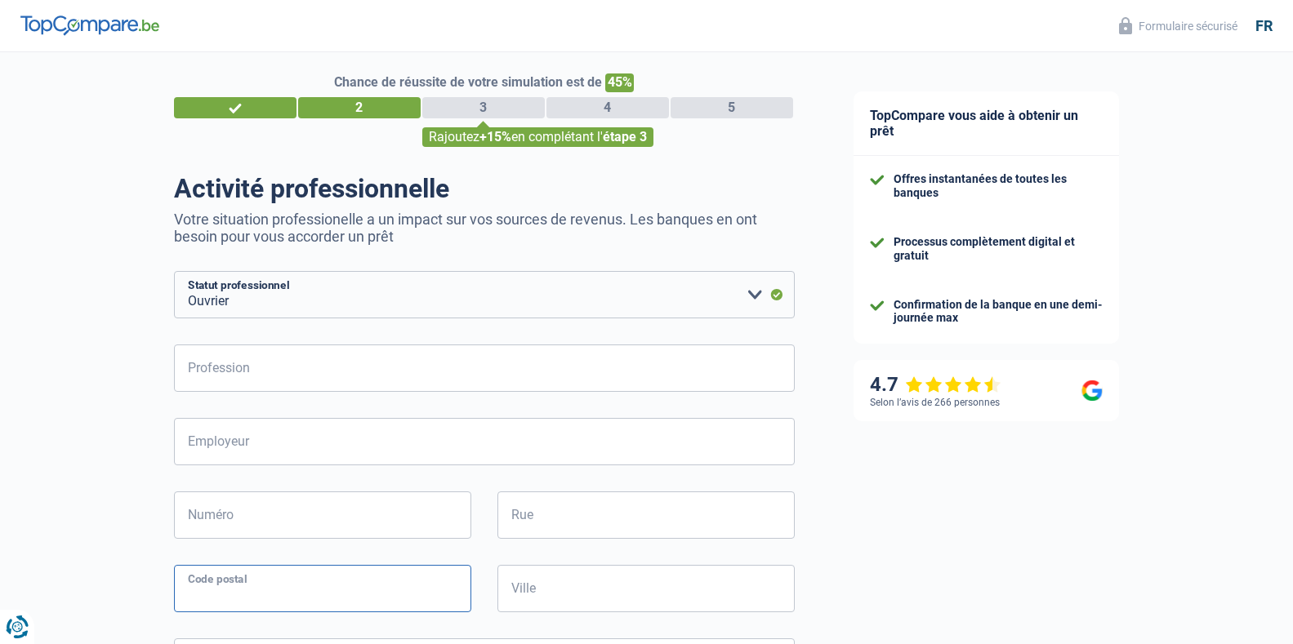
click at [291, 598] on input "Code postal" at bounding box center [322, 588] width 297 height 47
type input "4400"
type input "[GEOGRAPHIC_DATA] 4/1"
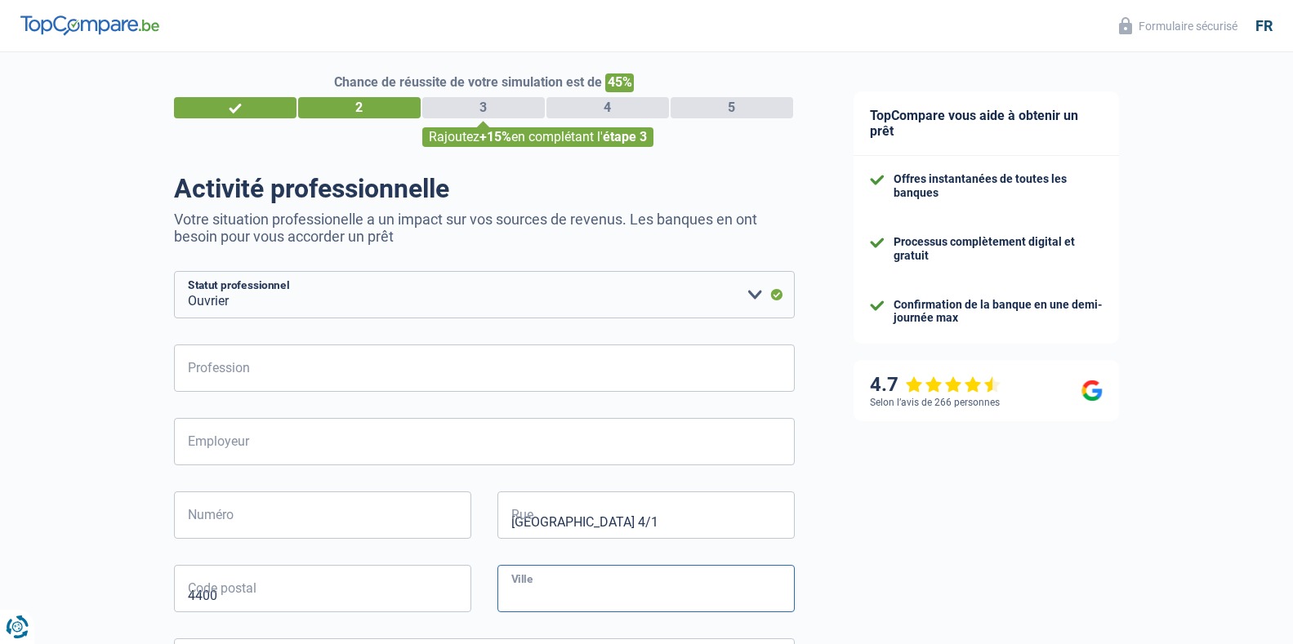
type input "FLEMALLE"
select select "BE"
click at [0, 0] on div at bounding box center [0, 0] width 0 height 0
